Goal: Information Seeking & Learning: Find specific fact

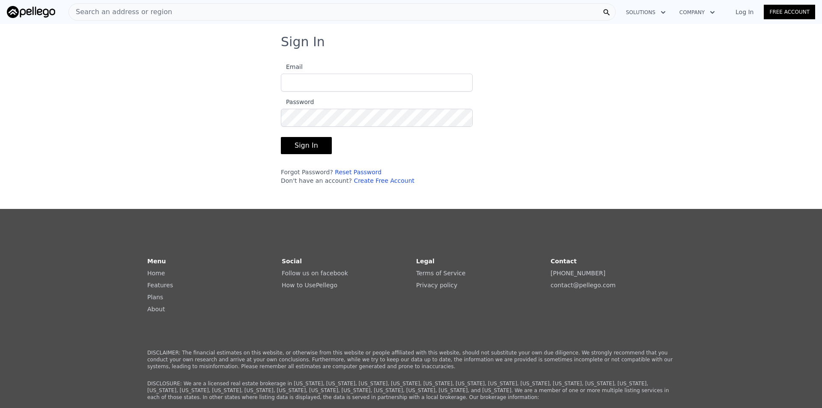
type input "[EMAIL_ADDRESS][DOMAIN_NAME]"
click at [312, 134] on form "Email [EMAIL_ADDRESS][DOMAIN_NAME] Password Sign In Forgot Password? Reset Pass…" at bounding box center [377, 121] width 192 height 128
click at [311, 137] on button "Sign In" at bounding box center [306, 145] width 51 height 17
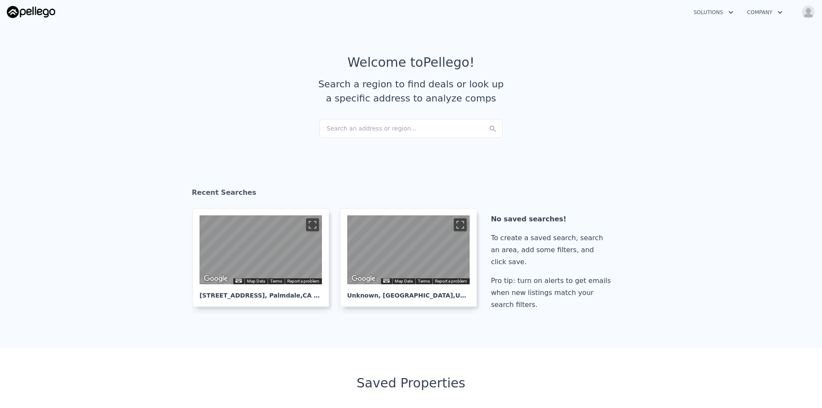
click at [394, 127] on div "Search an address or region..." at bounding box center [411, 128] width 183 height 19
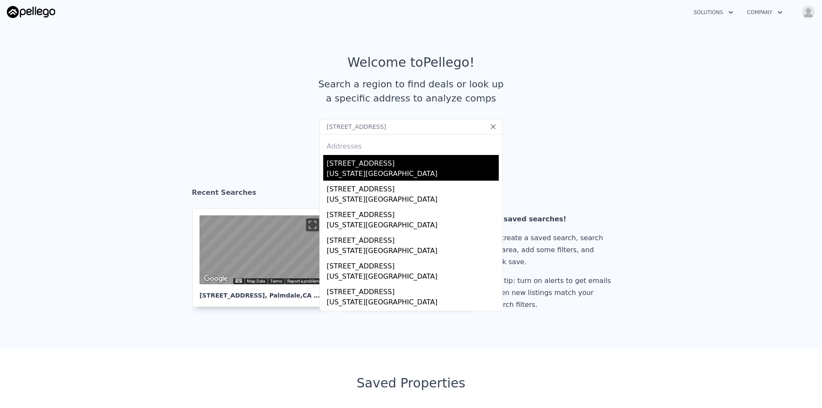
type input "[STREET_ADDRESS]"
click at [369, 167] on div "[STREET_ADDRESS]" at bounding box center [413, 162] width 172 height 14
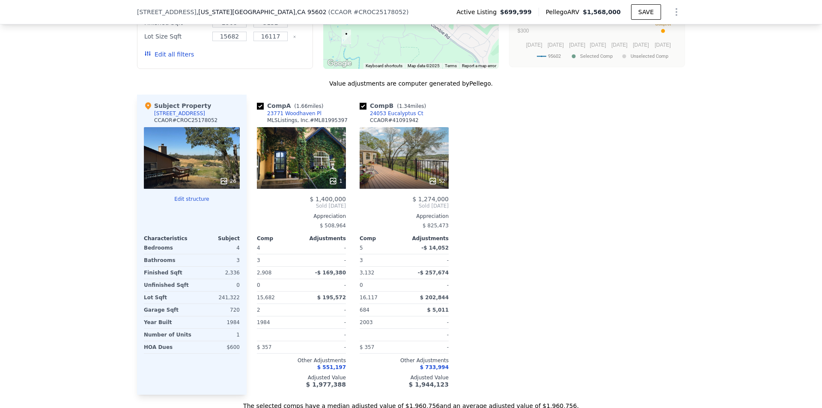
scroll to position [854, 0]
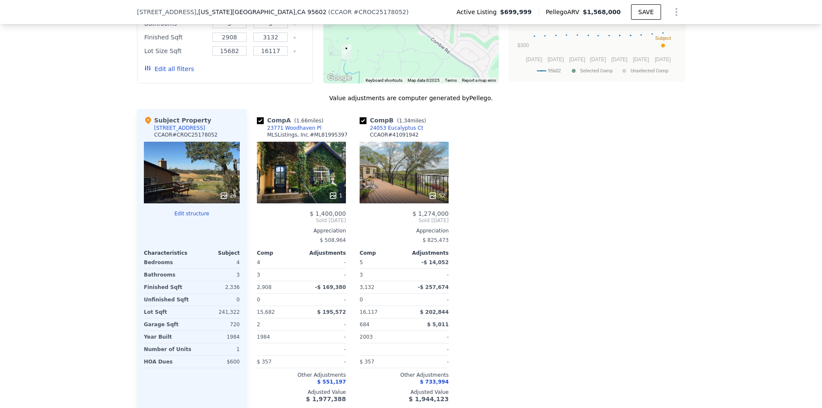
click at [296, 12] on span ", CA 95602" at bounding box center [311, 12] width 31 height 7
copy span "95602"
